Goal: Entertainment & Leisure: Consume media (video, audio)

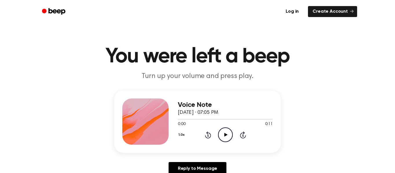
click at [225, 137] on icon "Play Audio" at bounding box center [225, 135] width 15 height 15
click at [224, 133] on icon "Play Audio" at bounding box center [225, 135] width 15 height 15
click at [226, 137] on icon "Play Audio" at bounding box center [225, 135] width 15 height 15
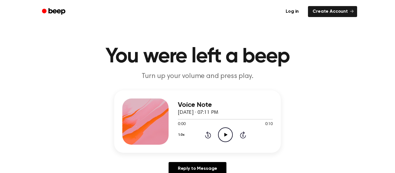
click at [228, 134] on icon "Play Audio" at bounding box center [225, 135] width 15 height 15
click at [229, 137] on icon "Play Audio" at bounding box center [225, 135] width 15 height 15
click at [227, 133] on icon "Play Audio" at bounding box center [225, 135] width 15 height 15
click at [226, 132] on icon "Play Audio" at bounding box center [225, 135] width 15 height 15
click at [223, 135] on icon "Play Audio" at bounding box center [225, 135] width 15 height 15
